Goal: Task Accomplishment & Management: Use online tool/utility

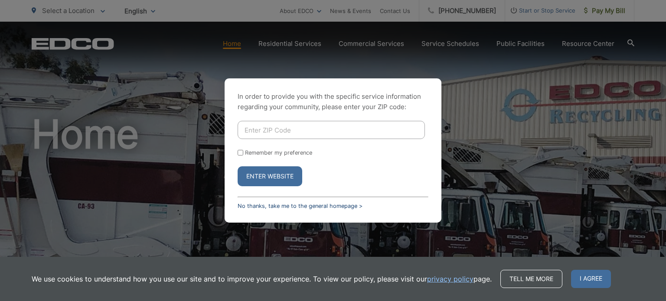
click at [300, 203] on link "No thanks, take me to the general homepage >" at bounding box center [300, 206] width 125 height 7
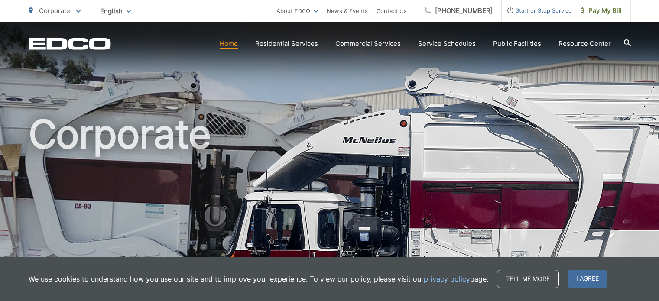
click at [585, 11] on span "Pay My Bill" at bounding box center [601, 11] width 41 height 10
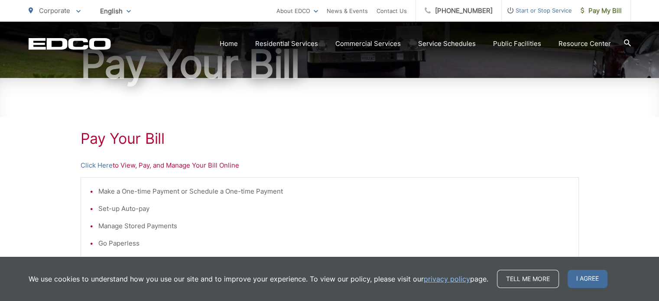
scroll to position [130, 0]
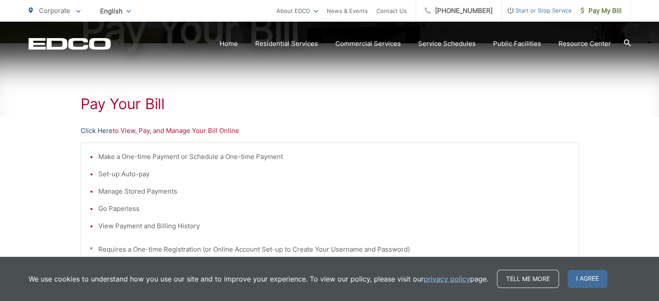
click at [108, 131] on link "Click Here" at bounding box center [97, 131] width 32 height 10
